Goal: Task Accomplishment & Management: Manage account settings

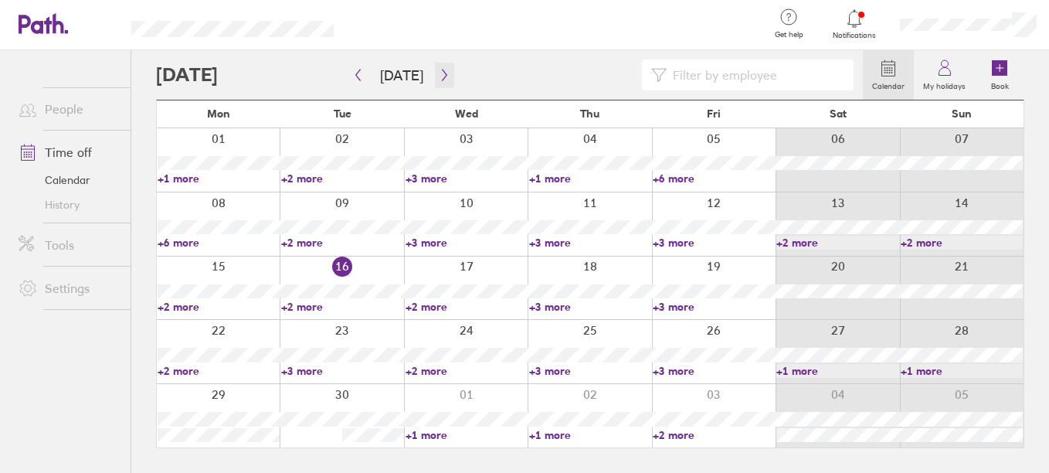
click at [441, 77] on icon "button" at bounding box center [445, 75] width 12 height 12
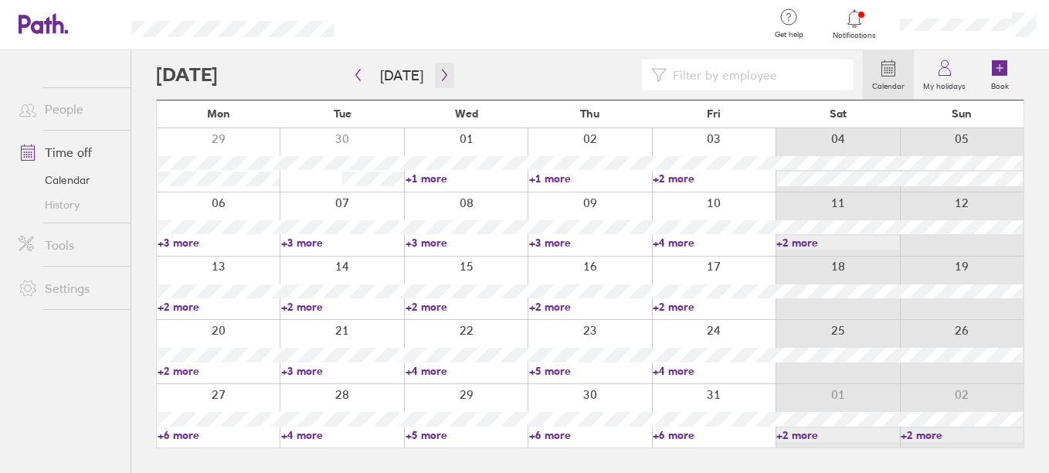
click at [441, 77] on icon "button" at bounding box center [445, 75] width 12 height 12
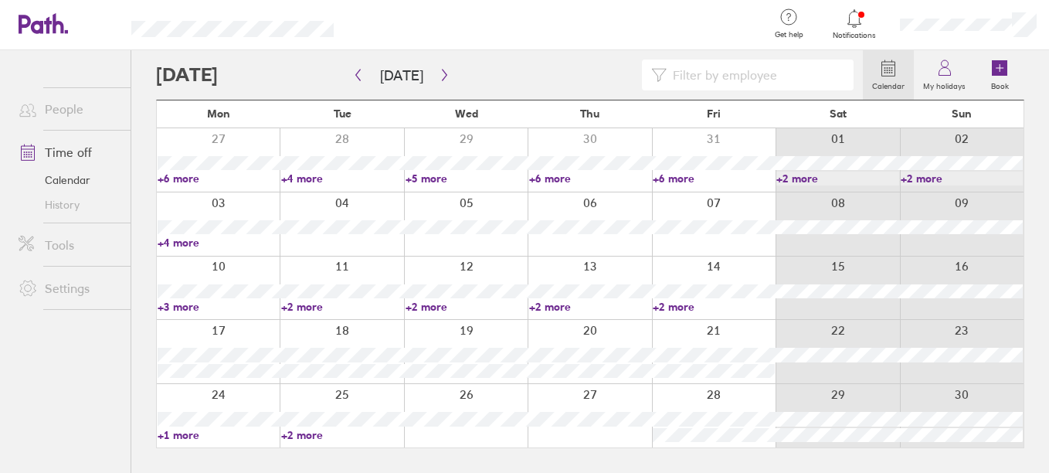
click at [192, 243] on link "+4 more" at bounding box center [219, 243] width 122 height 14
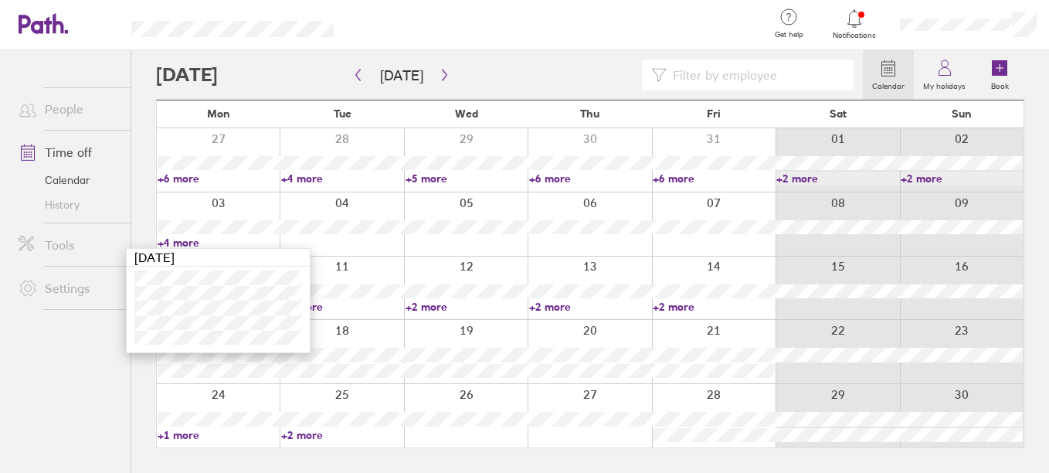
click at [442, 307] on link "+2 more" at bounding box center [467, 307] width 122 height 14
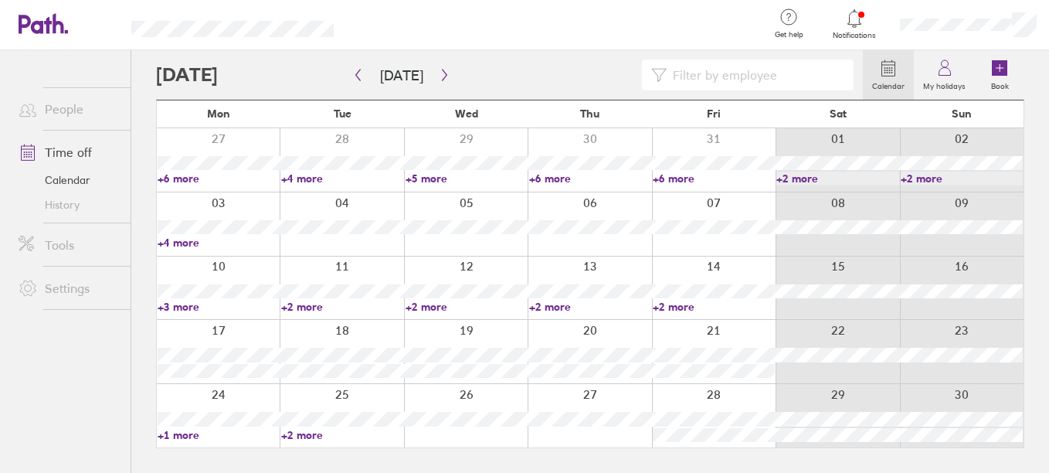
click at [430, 305] on link "+2 more" at bounding box center [467, 307] width 122 height 14
click at [319, 307] on link "+2 more" at bounding box center [342, 307] width 122 height 14
click at [308, 307] on link "+2 more" at bounding box center [342, 307] width 122 height 14
click at [191, 311] on link "+3 more" at bounding box center [219, 307] width 122 height 14
click at [189, 306] on link "+3 more" at bounding box center [219, 307] width 122 height 14
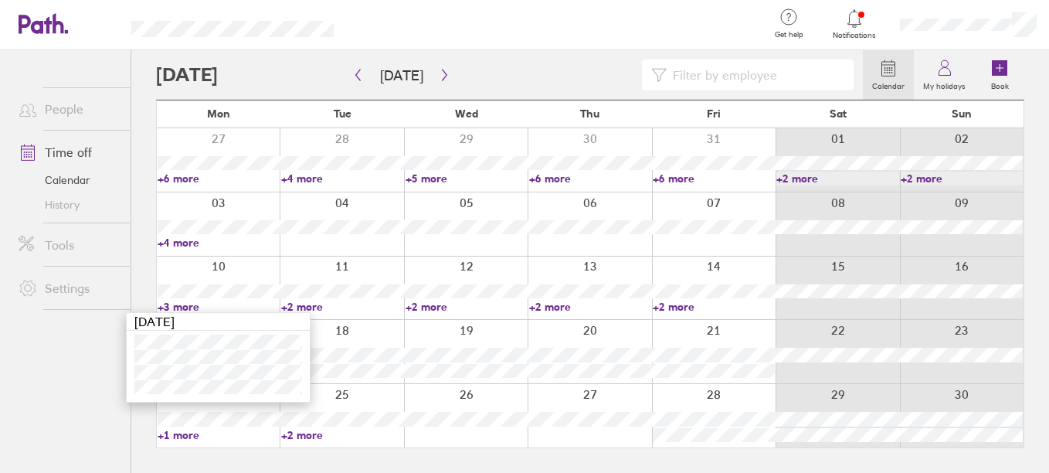
click at [545, 305] on link "+2 more" at bounding box center [590, 307] width 122 height 14
click at [185, 430] on link "+1 more" at bounding box center [219, 435] width 122 height 14
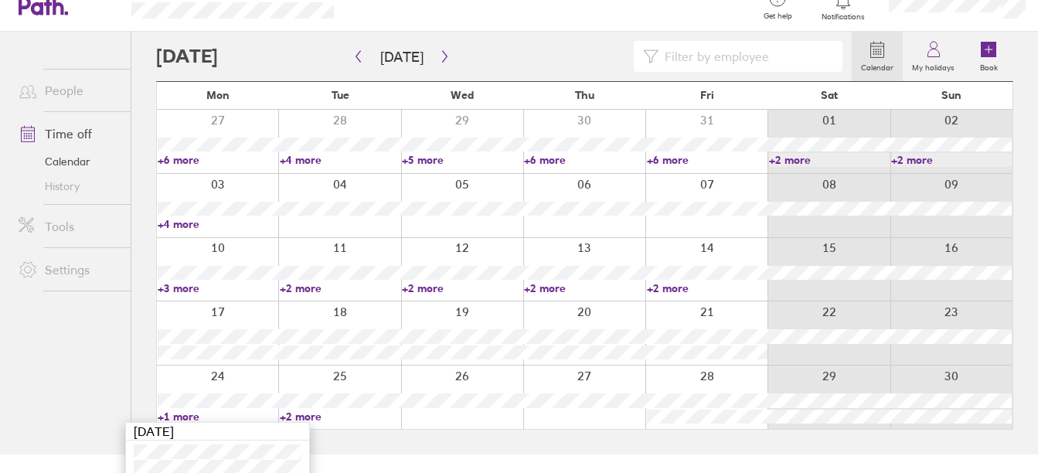
scroll to position [28, 0]
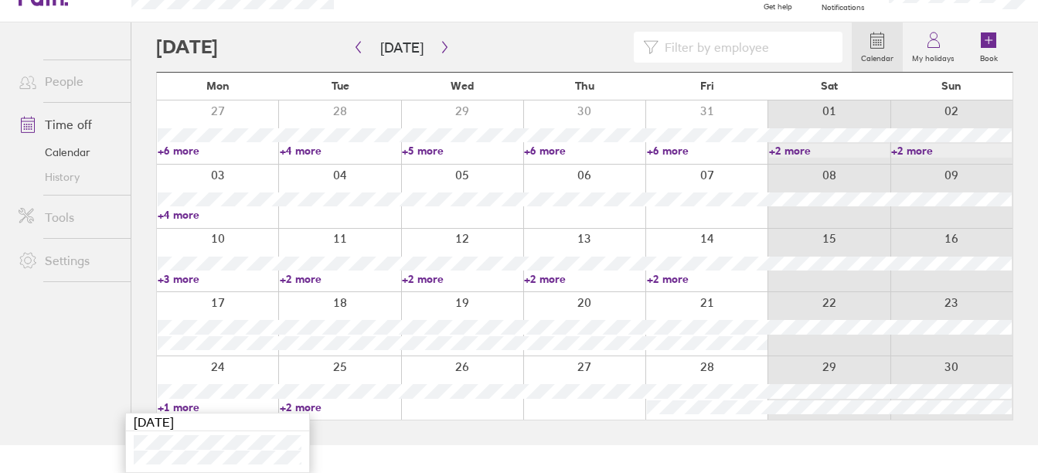
click at [314, 406] on link "+2 more" at bounding box center [340, 407] width 121 height 14
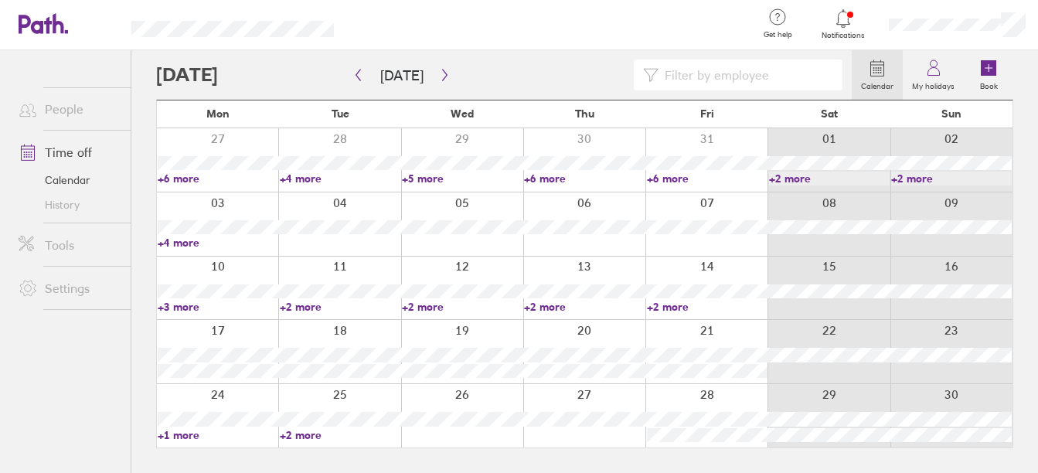
scroll to position [0, 0]
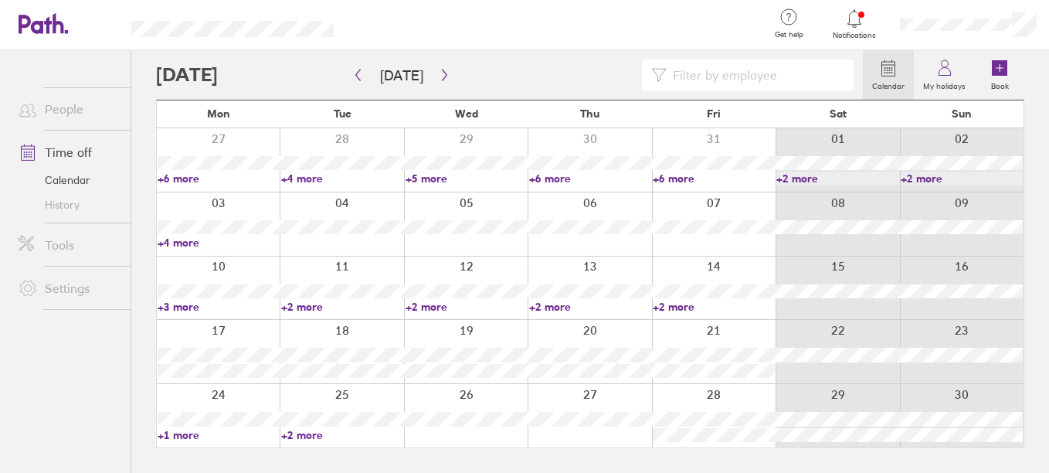
click at [308, 406] on div at bounding box center [342, 415] width 124 height 63
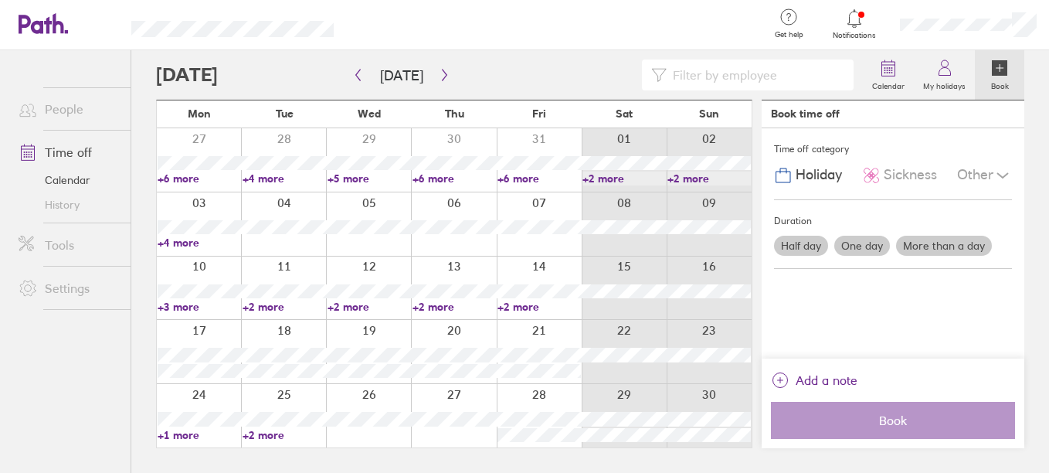
click at [276, 435] on link "+2 more" at bounding box center [284, 435] width 83 height 14
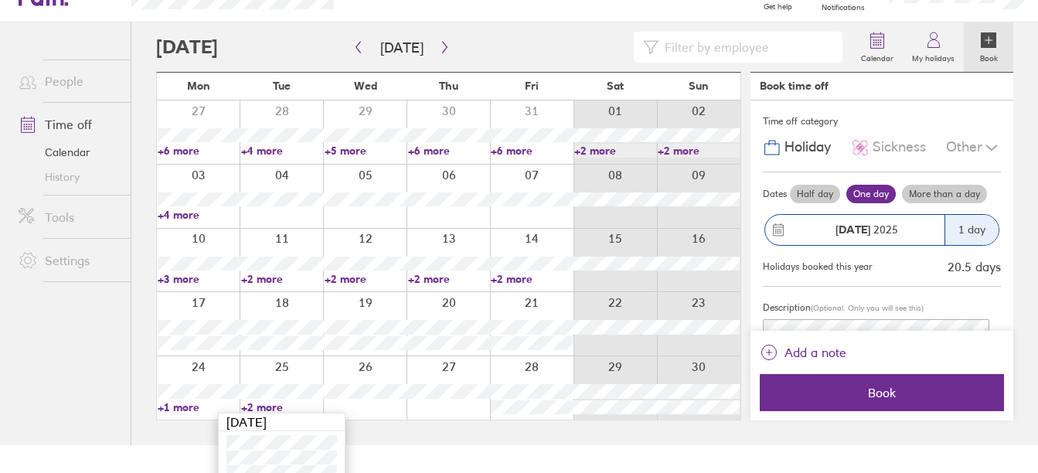
scroll to position [43, 0]
